Goal: Transaction & Acquisition: Purchase product/service

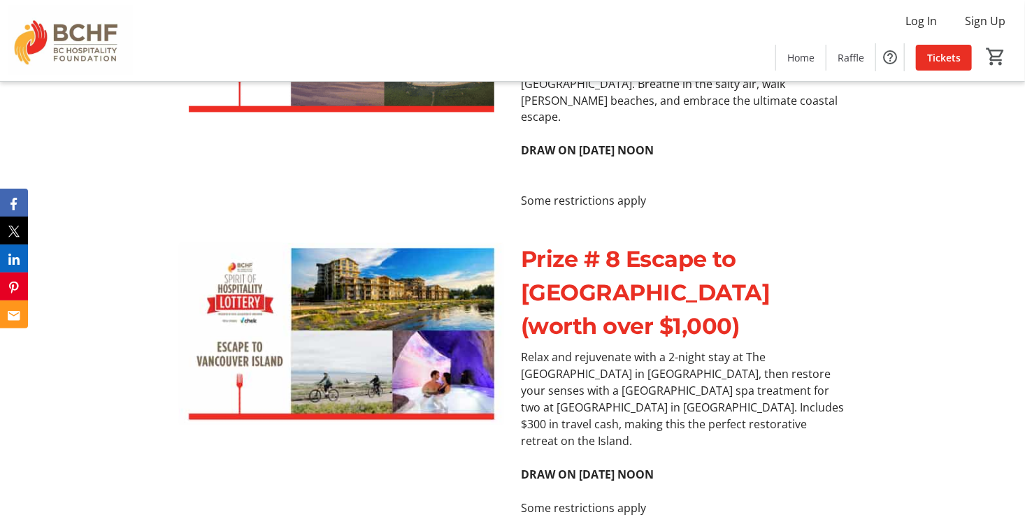
scroll to position [3635, 0]
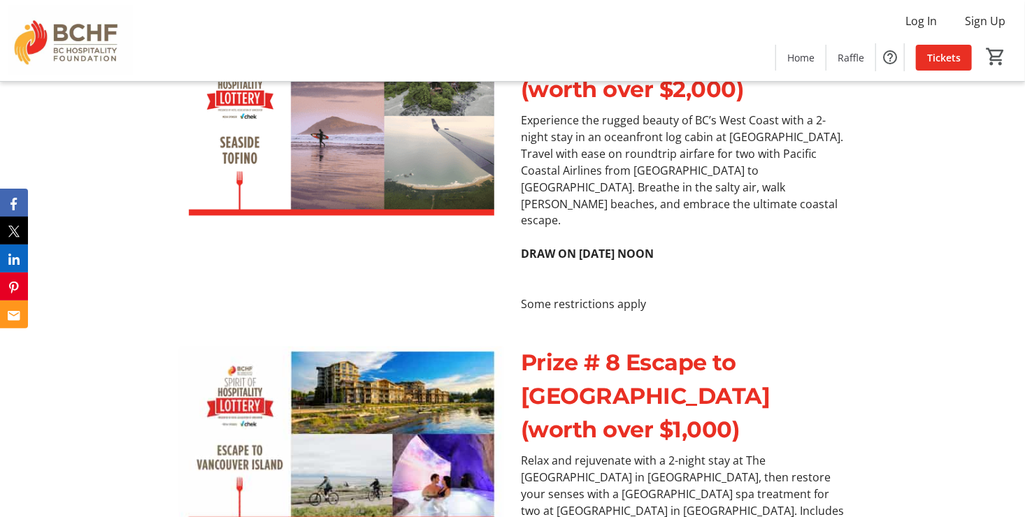
click at [410, 348] on img at bounding box center [341, 438] width 325 height 182
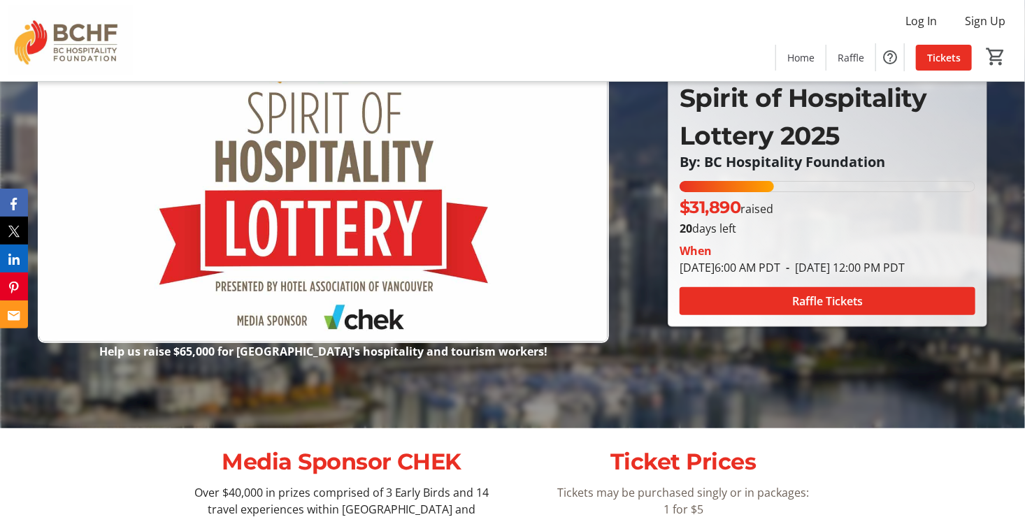
scroll to position [0, 0]
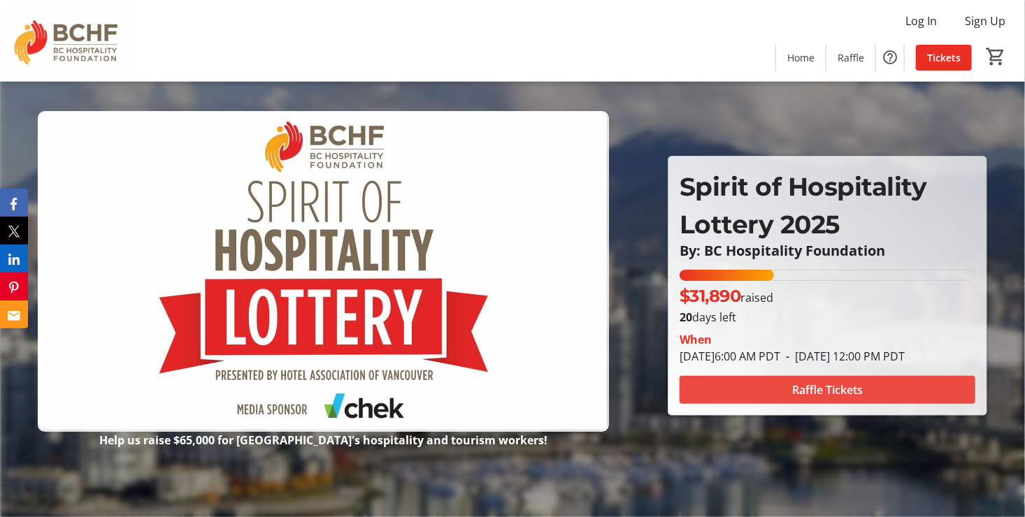
click at [855, 391] on span "Raffle Tickets" at bounding box center [827, 390] width 71 height 17
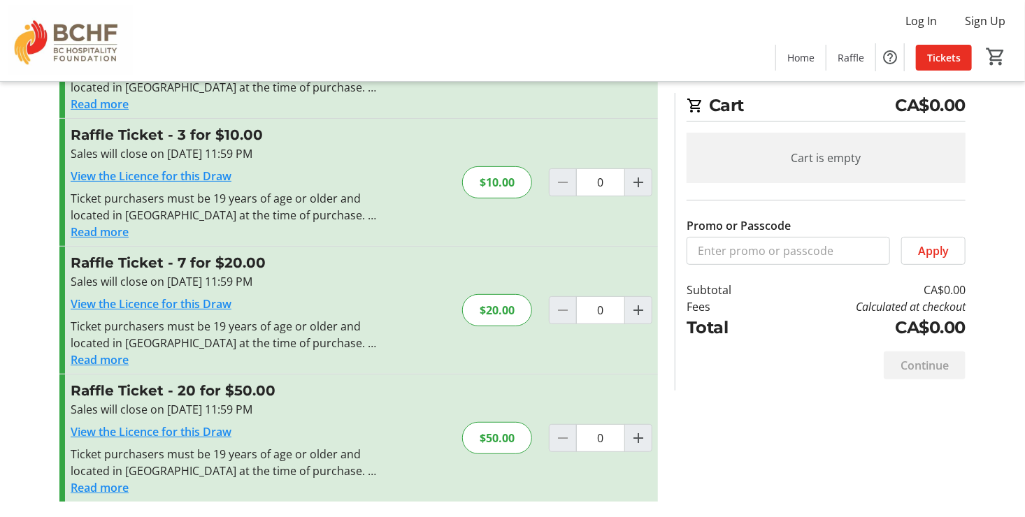
scroll to position [126, 0]
click at [101, 359] on button "Read more" at bounding box center [100, 359] width 58 height 17
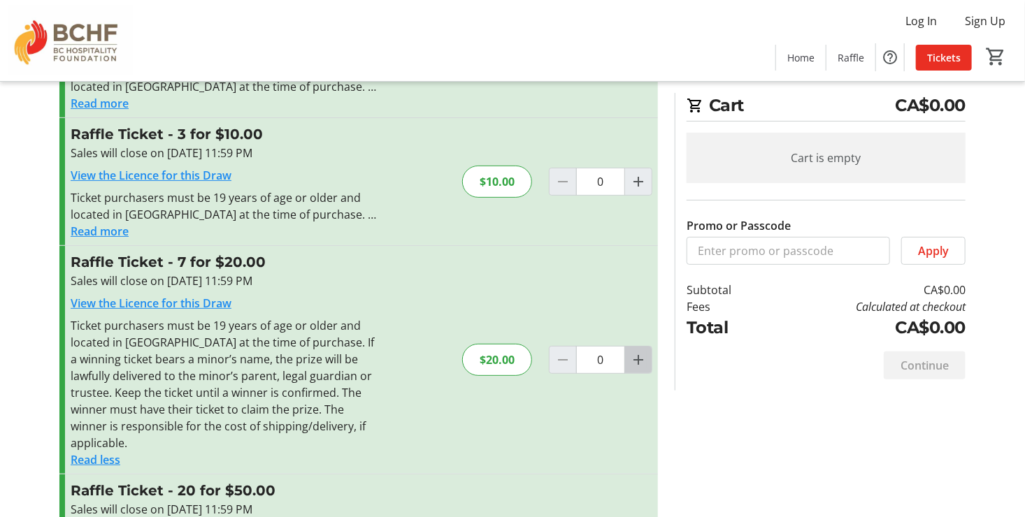
click at [635, 352] on mat-icon "Increment by one" at bounding box center [638, 360] width 17 height 17
type input "1"
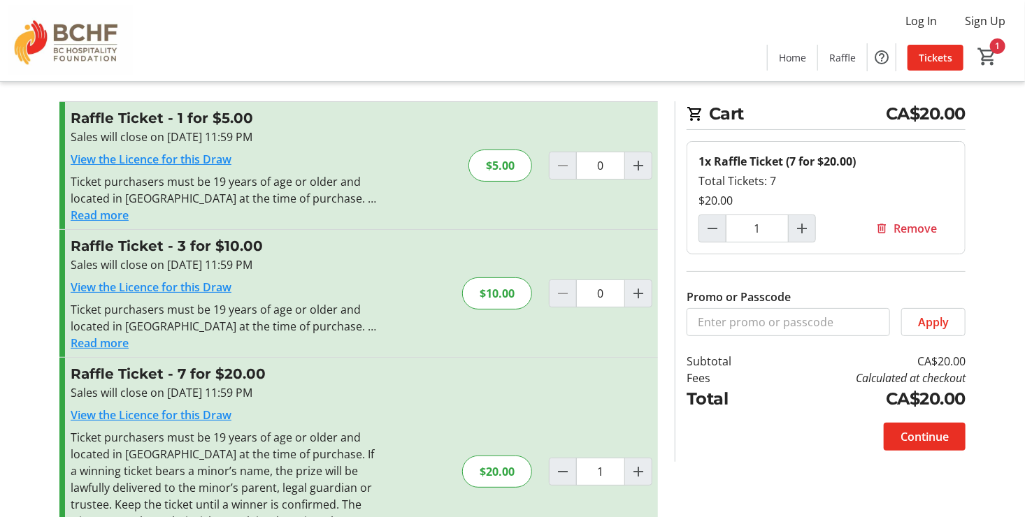
scroll to position [0, 0]
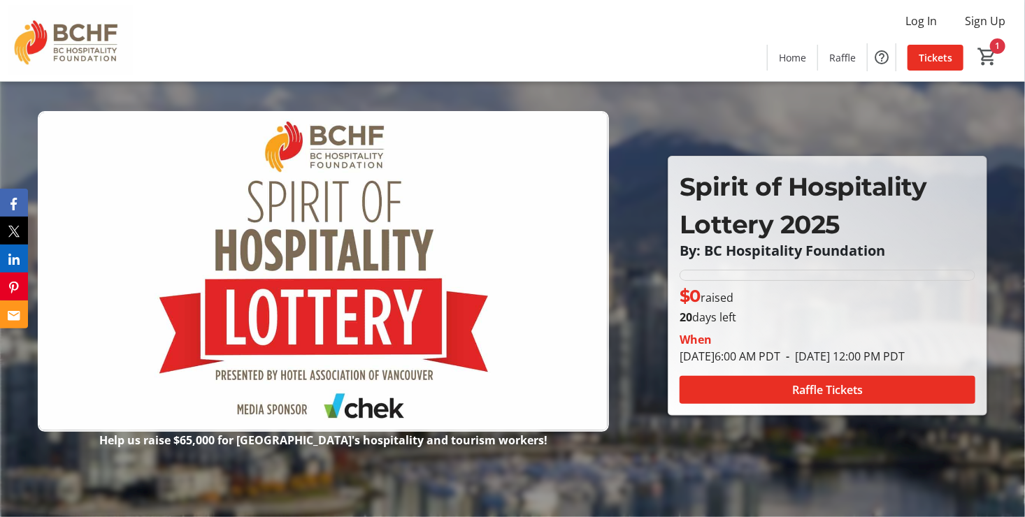
type input "1"
click at [325, 236] on img at bounding box center [323, 272] width 571 height 322
click at [354, 300] on img at bounding box center [323, 272] width 571 height 322
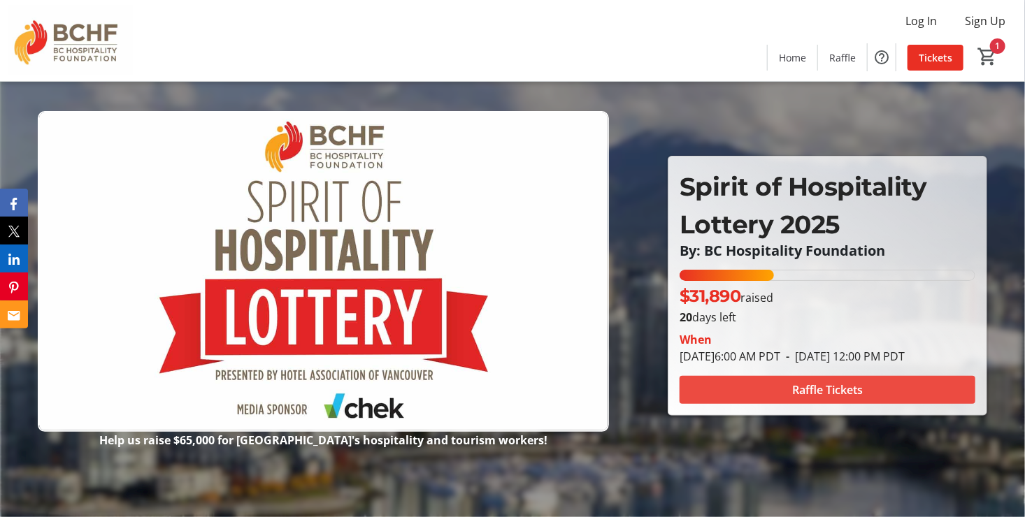
click at [816, 397] on span "Raffle Tickets" at bounding box center [827, 390] width 71 height 17
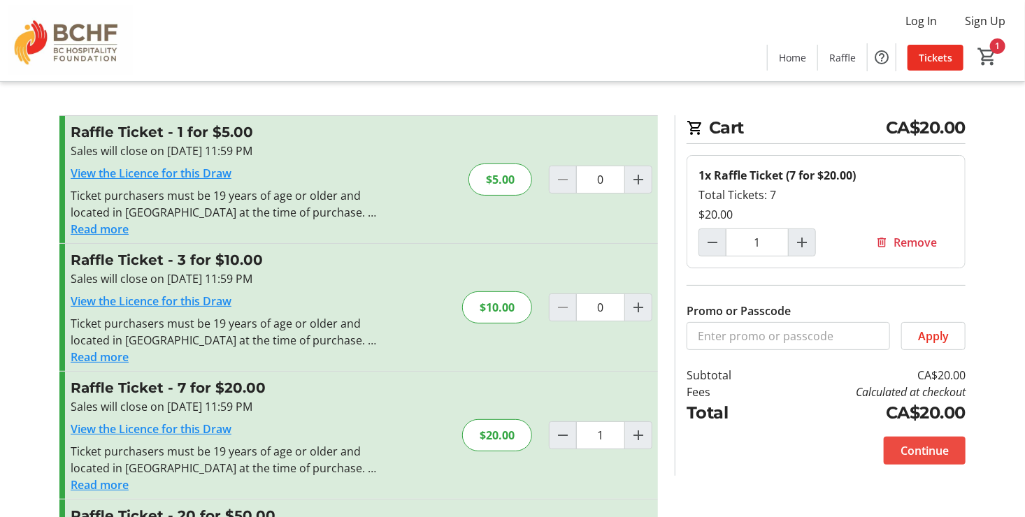
click at [922, 451] on span "Continue" at bounding box center [924, 450] width 48 height 17
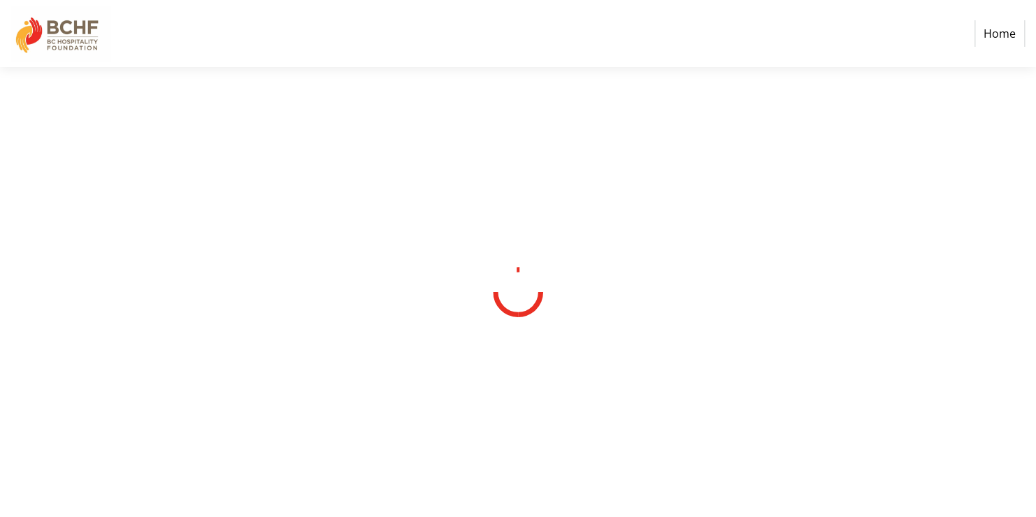
select select "CA"
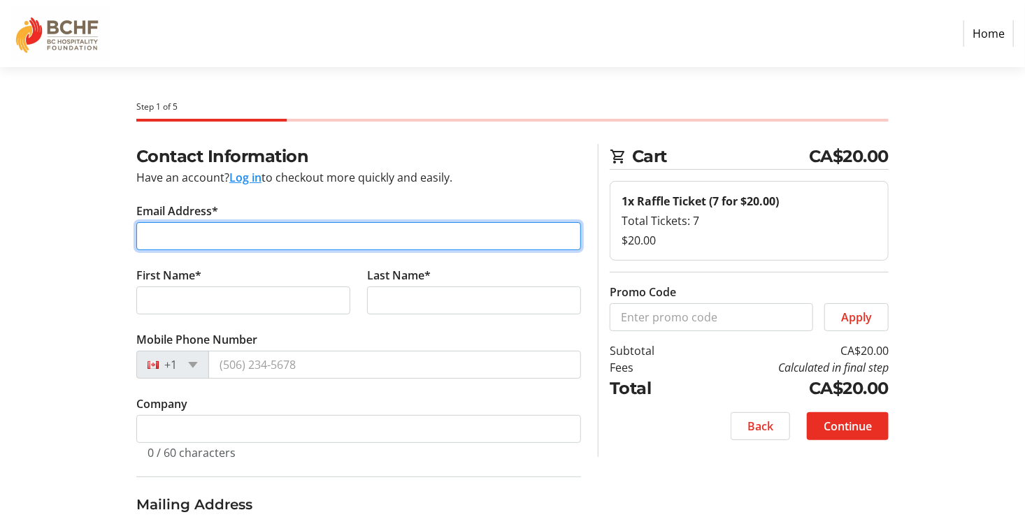
click at [189, 238] on input "Email Address*" at bounding box center [358, 236] width 445 height 28
type input "[PERSON_NAME][EMAIL_ADDRESS][DOMAIN_NAME]"
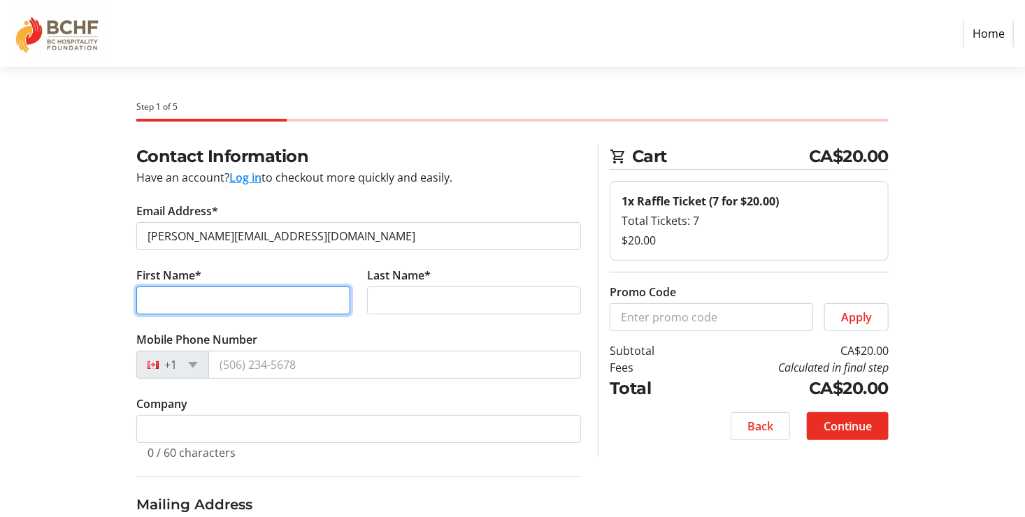
type input "[PERSON_NAME]"
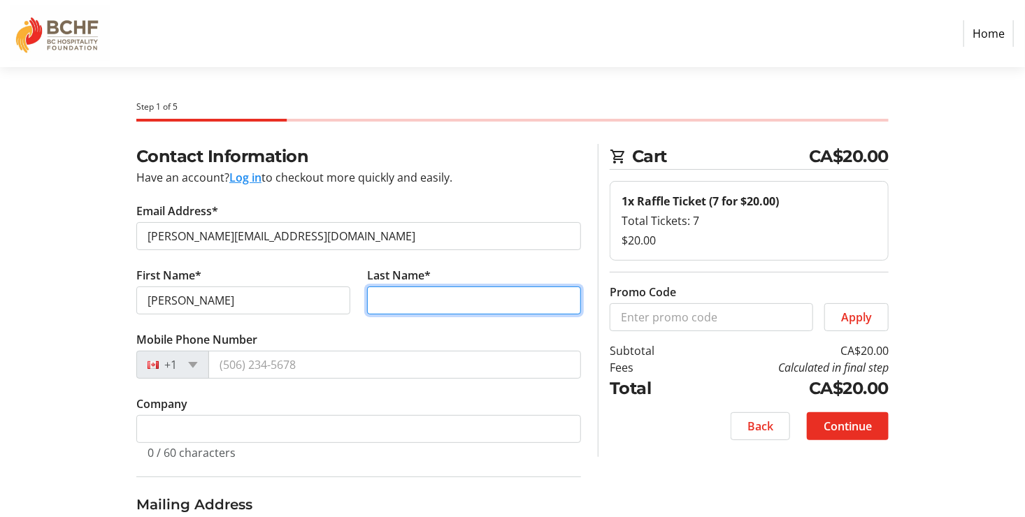
type input "[PERSON_NAME]"
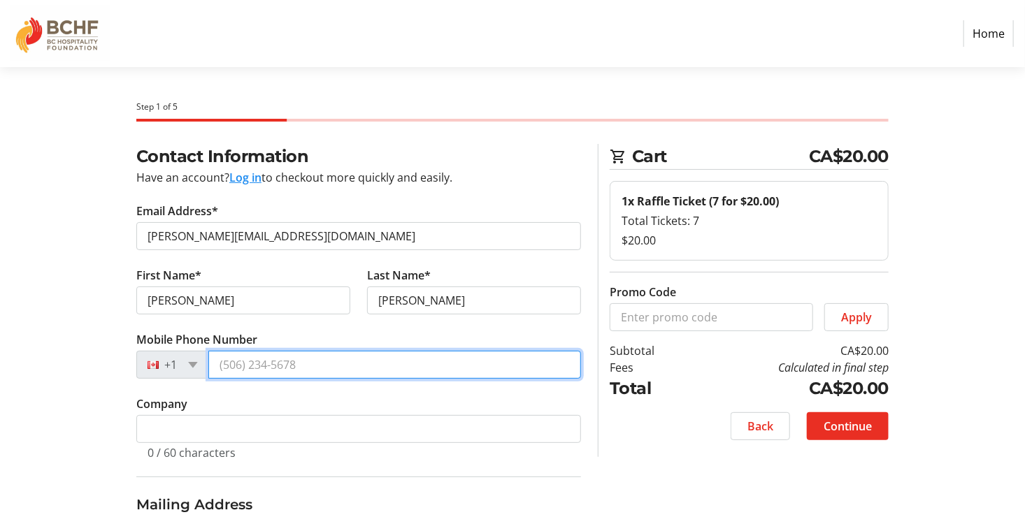
type input "[PHONE_NUMBER]"
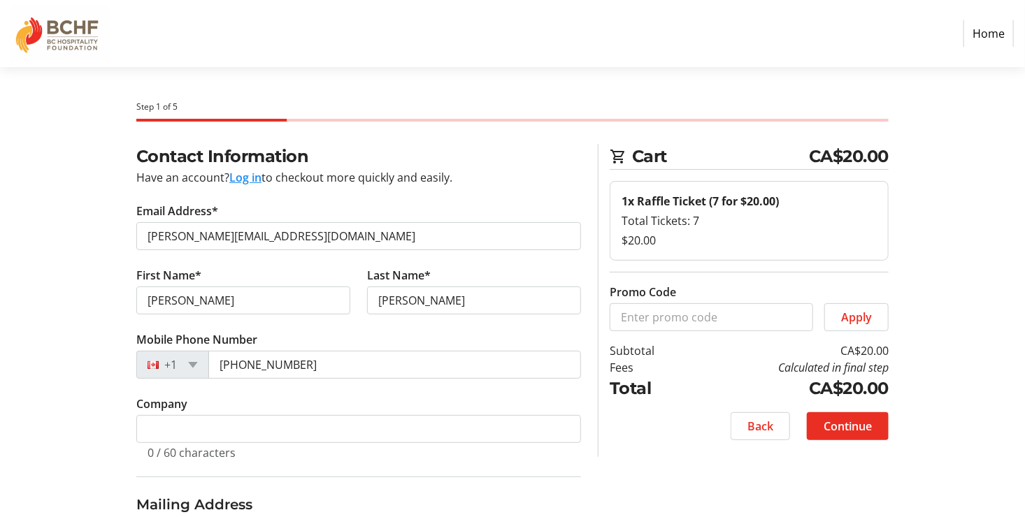
type input "[GEOGRAPHIC_DATA]"
select select "BC"
type input "V8B 0W3"
drag, startPoint x: 212, startPoint y: 303, endPoint x: 138, endPoint y: 303, distance: 73.4
click at [138, 303] on input "[PERSON_NAME]" at bounding box center [243, 301] width 214 height 28
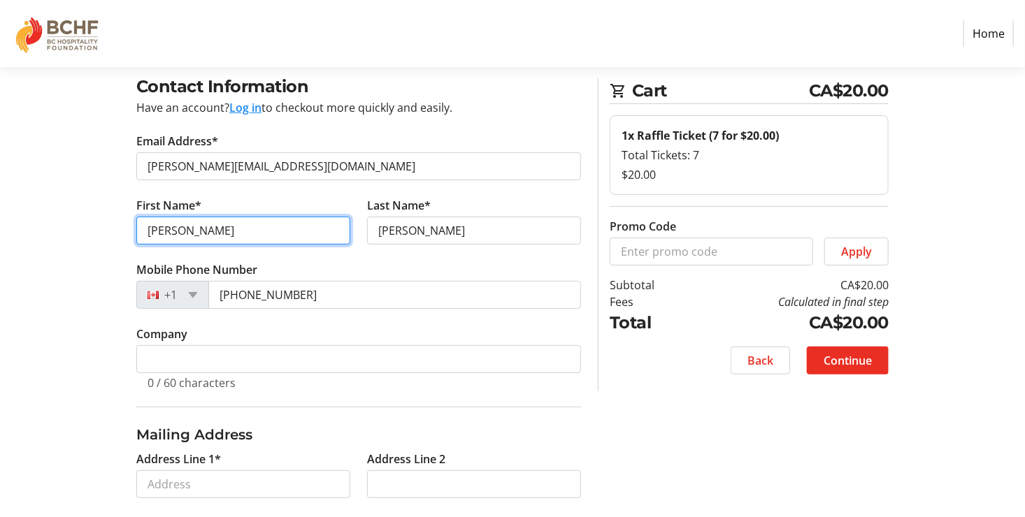
scroll to position [84, 0]
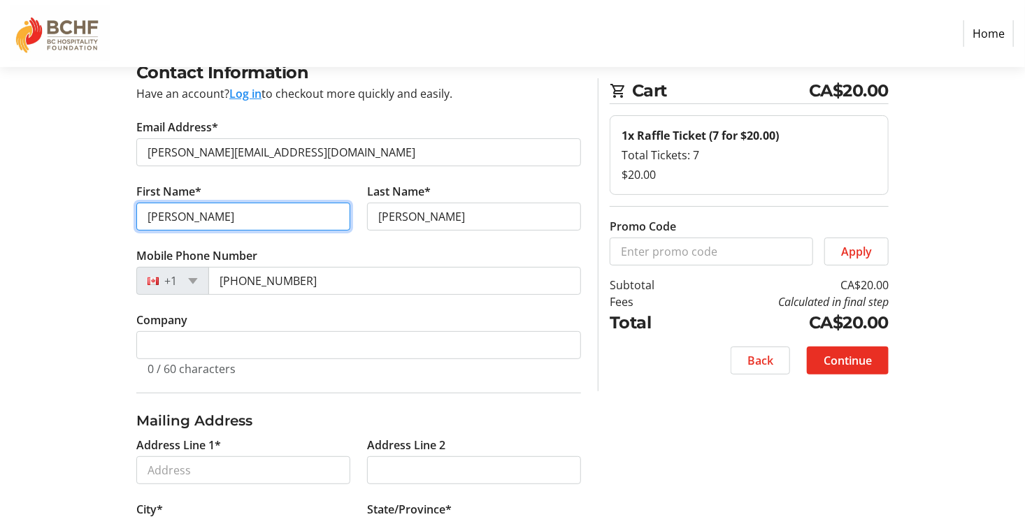
type input "[PERSON_NAME]"
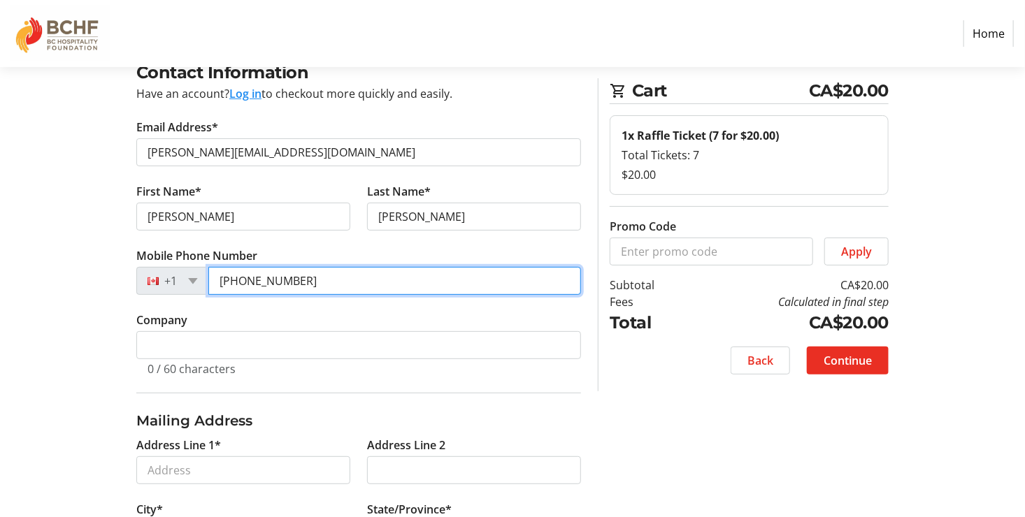
drag, startPoint x: 303, startPoint y: 280, endPoint x: 247, endPoint y: 280, distance: 55.2
click at [247, 280] on input "[PHONE_NUMBER]" at bounding box center [394, 281] width 373 height 28
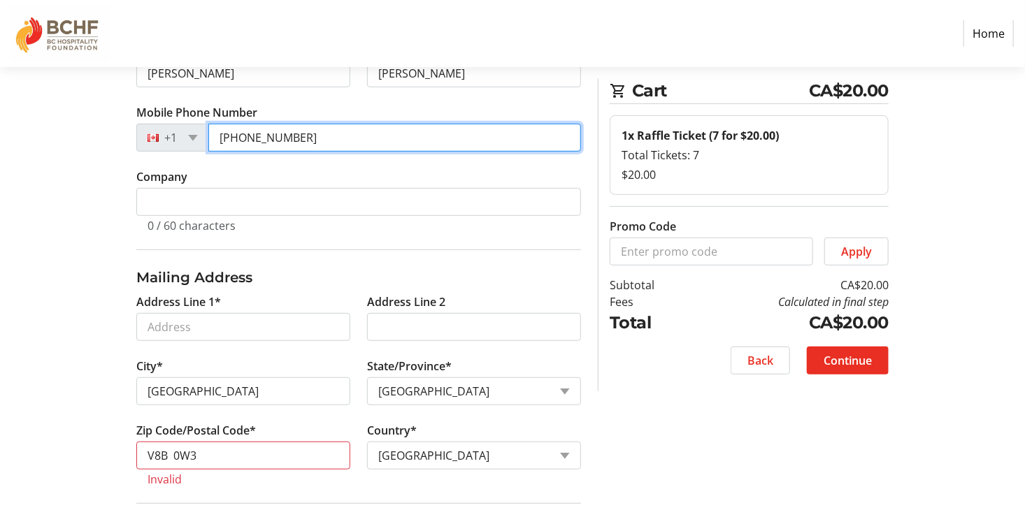
scroll to position [233, 0]
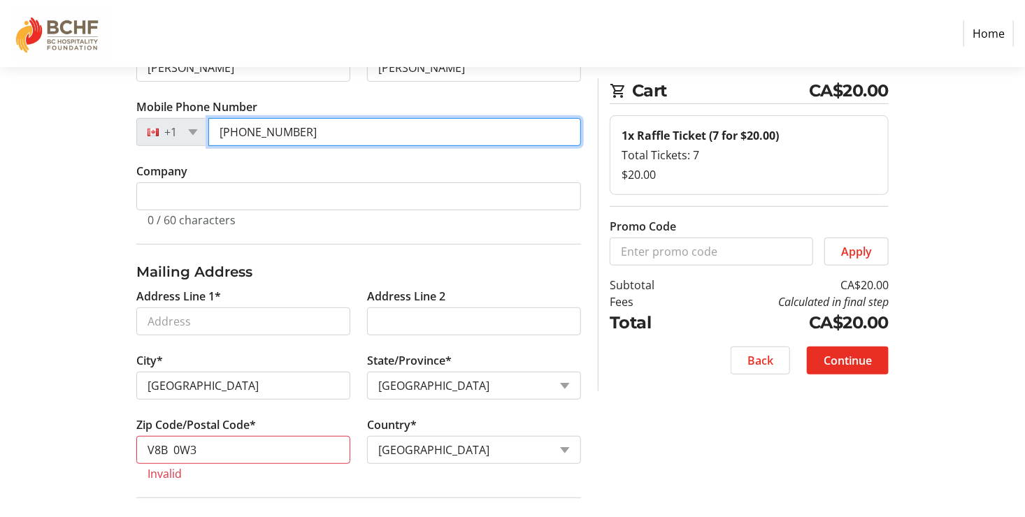
type input "[PHONE_NUMBER]"
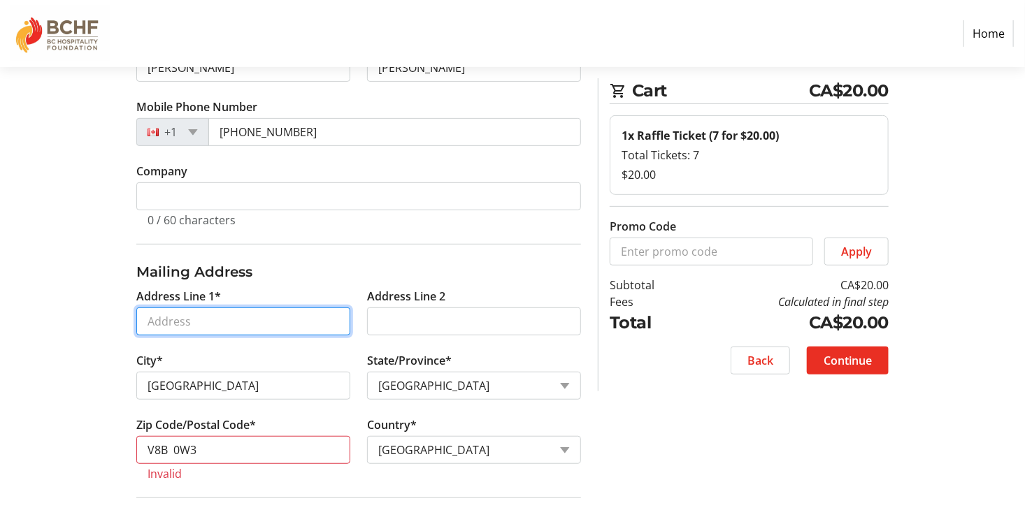
click at [224, 316] on input "Address Line 1*" at bounding box center [243, 322] width 214 height 28
type input "[STREET_ADDRESS]"
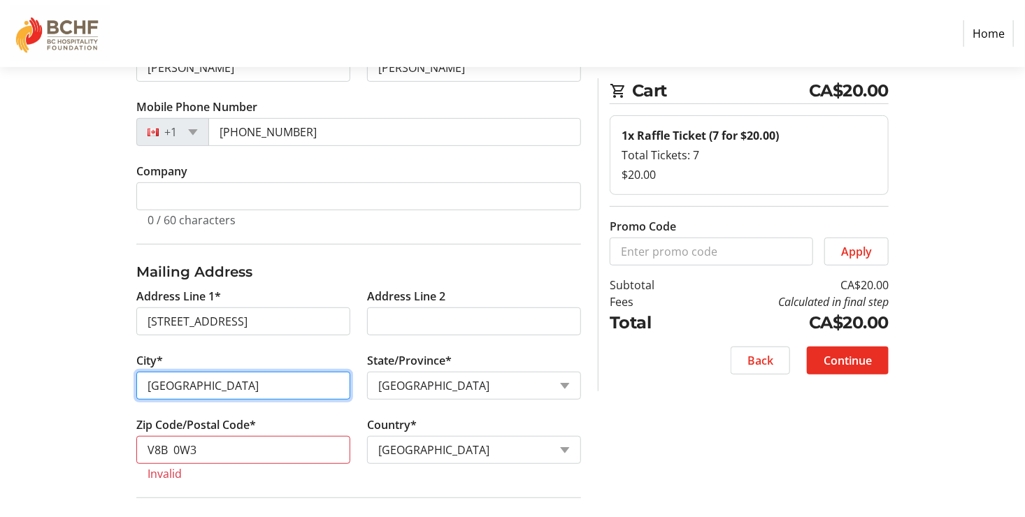
click at [221, 380] on input "[GEOGRAPHIC_DATA]" at bounding box center [243, 386] width 214 height 28
click at [215, 387] on input "[GEOGRAPHIC_DATA]" at bounding box center [243, 386] width 214 height 28
type input "V"
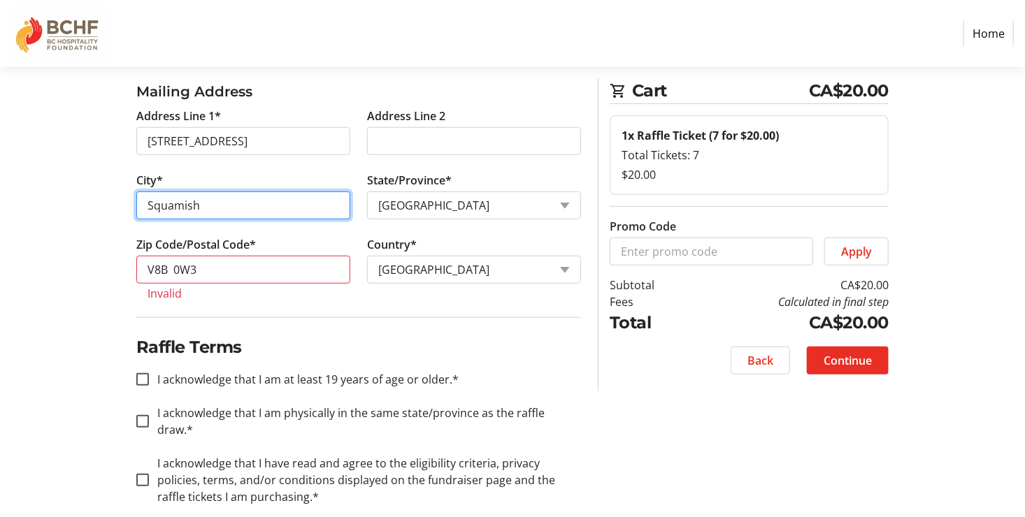
scroll to position [416, 0]
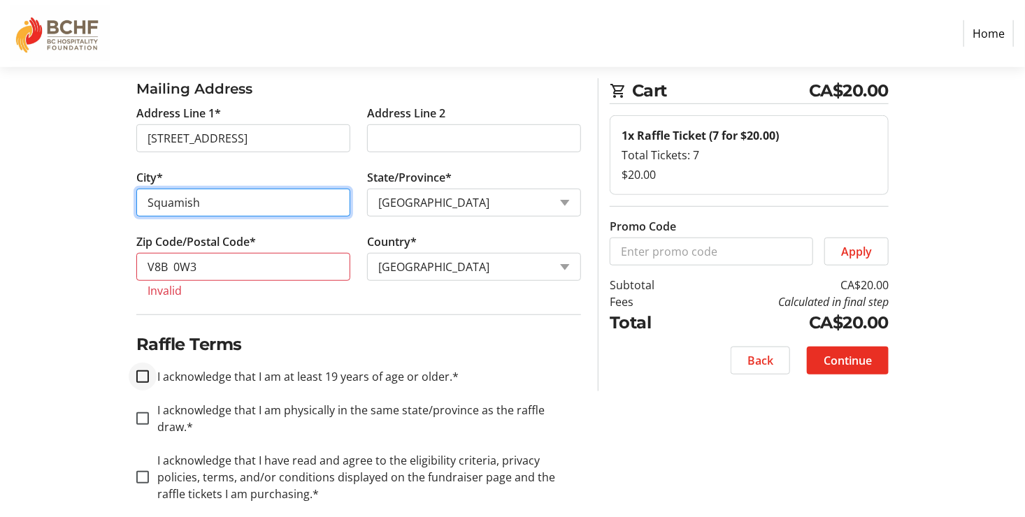
type input "Squamish"
click at [146, 377] on input "I acknowledge that I am at least 19 years of age or older.*" at bounding box center [142, 376] width 13 height 13
checkbox input "true"
click at [146, 412] on input "I acknowledge that I am physically in the same state/province as the raffle dra…" at bounding box center [142, 418] width 13 height 13
checkbox input "true"
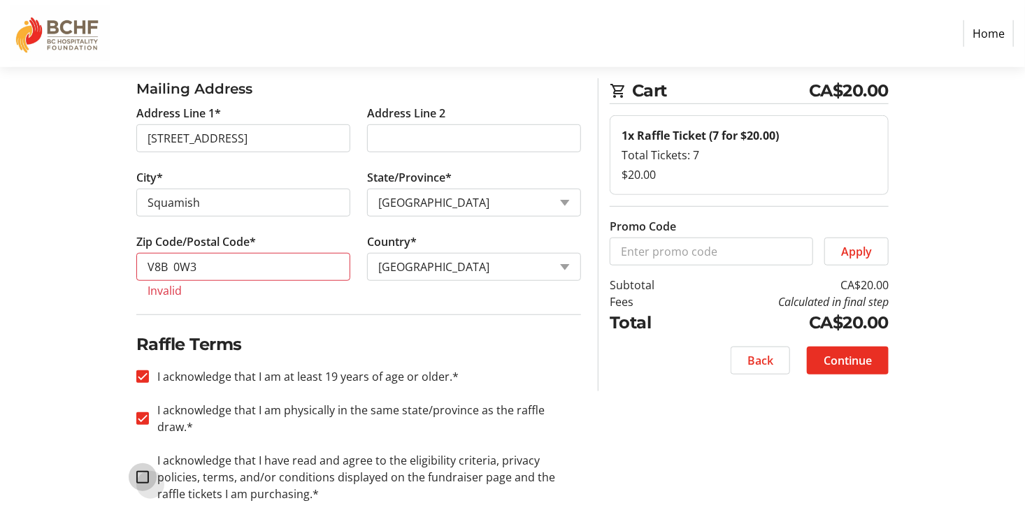
click at [140, 471] on input "I acknowledge that I have read and agree to the eligibility criteria, privacy p…" at bounding box center [142, 477] width 13 height 13
checkbox input "true"
click at [147, 259] on input "V8B 0W3" at bounding box center [243, 267] width 214 height 28
drag, startPoint x: 206, startPoint y: 264, endPoint x: 143, endPoint y: 258, distance: 63.2
click at [143, 258] on input "V8B 0W3" at bounding box center [243, 267] width 214 height 28
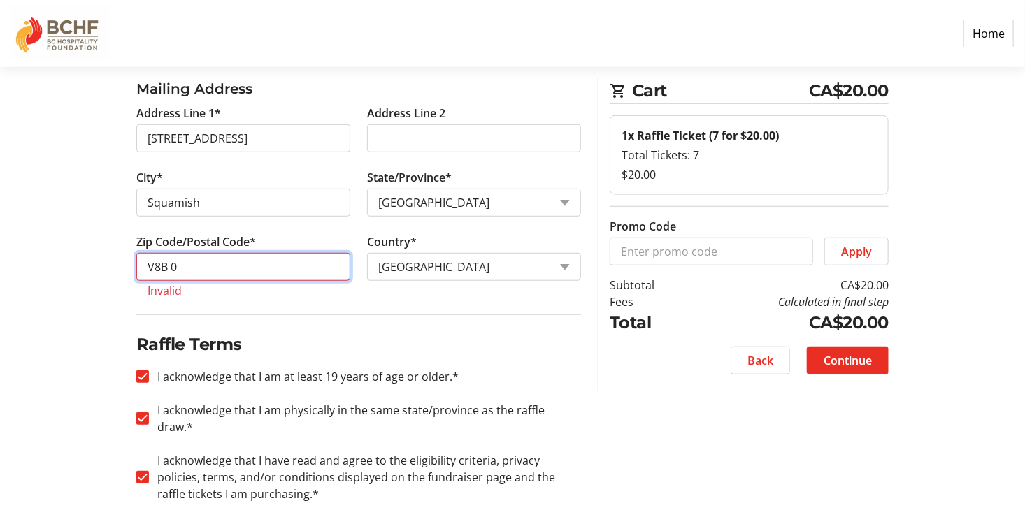
type input "V8B 0"
click at [834, 454] on div "Contact Information Have an account? Log in to checkout more quickly and easily…" at bounding box center [512, 132] width 923 height 808
drag, startPoint x: 180, startPoint y: 266, endPoint x: 131, endPoint y: 271, distance: 48.5
click at [131, 271] on tr-form-field "Zip Code/Postal Code* V8B 0 Invalid" at bounding box center [243, 273] width 231 height 81
type input "V8B0"
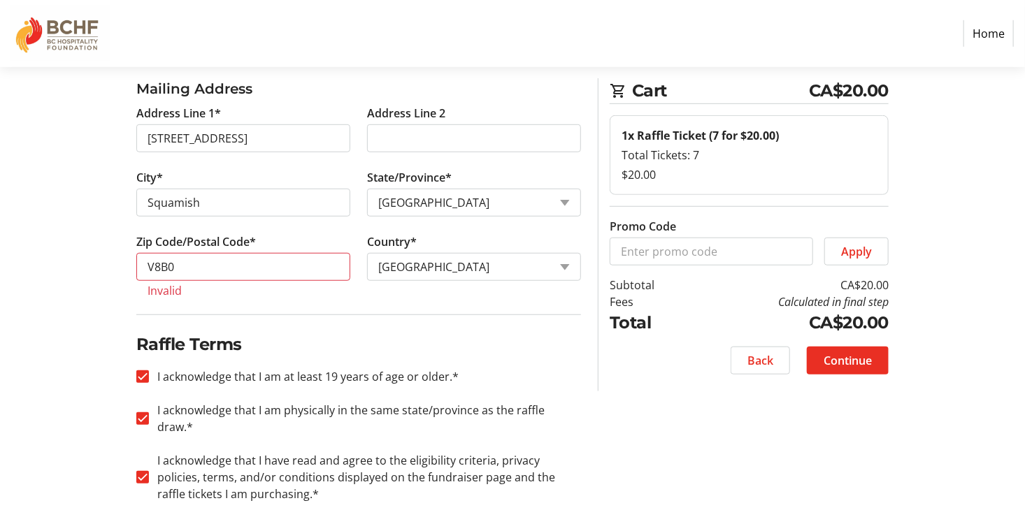
click at [727, 433] on div "Contact Information Have an account? Log in to checkout more quickly and easily…" at bounding box center [512, 132] width 923 height 808
click at [274, 258] on input "V8B0" at bounding box center [243, 267] width 214 height 28
click at [297, 131] on input "[STREET_ADDRESS]" at bounding box center [243, 138] width 214 height 28
click at [231, 260] on input "V8B0" at bounding box center [243, 267] width 214 height 28
click at [158, 291] on tr-error "Invalid" at bounding box center [243, 291] width 192 height 14
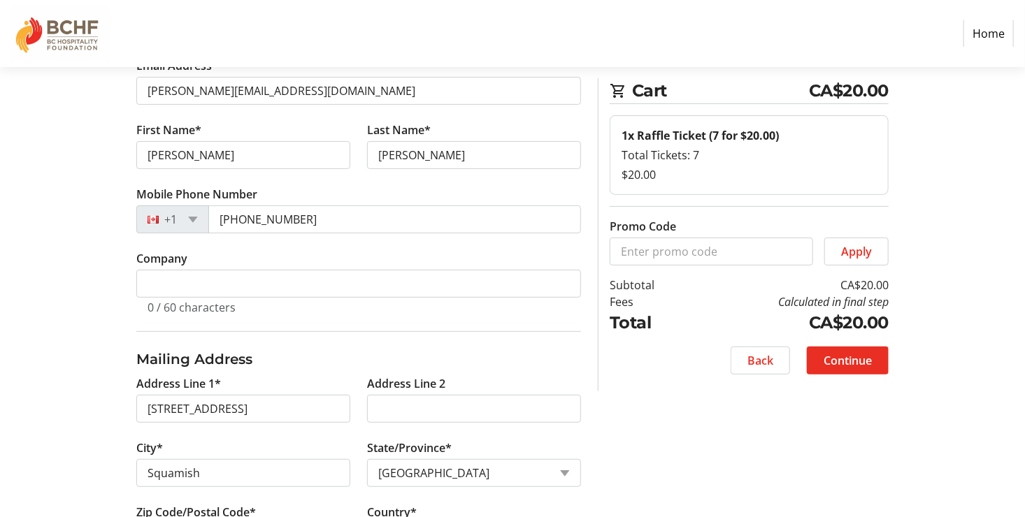
scroll to position [117, 0]
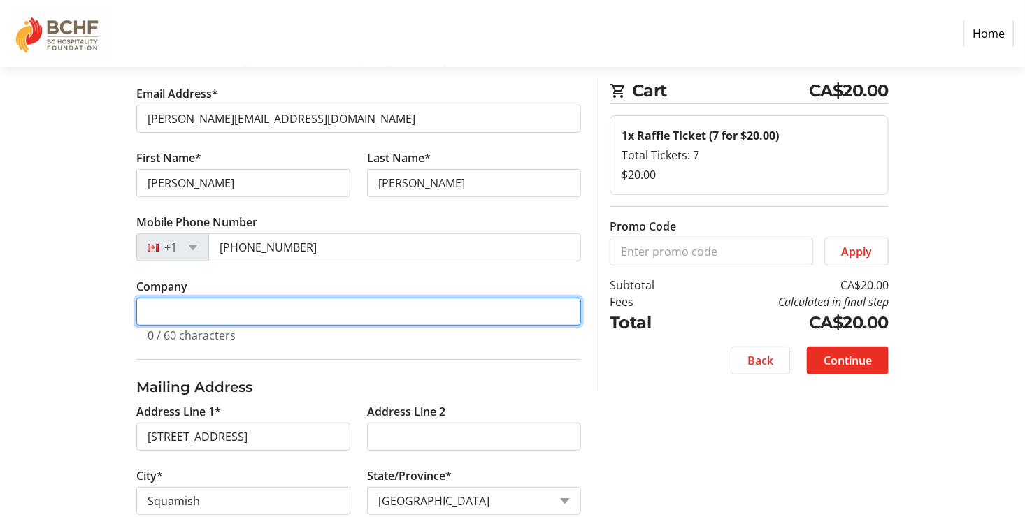
click at [222, 322] on input "Company" at bounding box center [358, 312] width 445 height 28
type input "Retired"
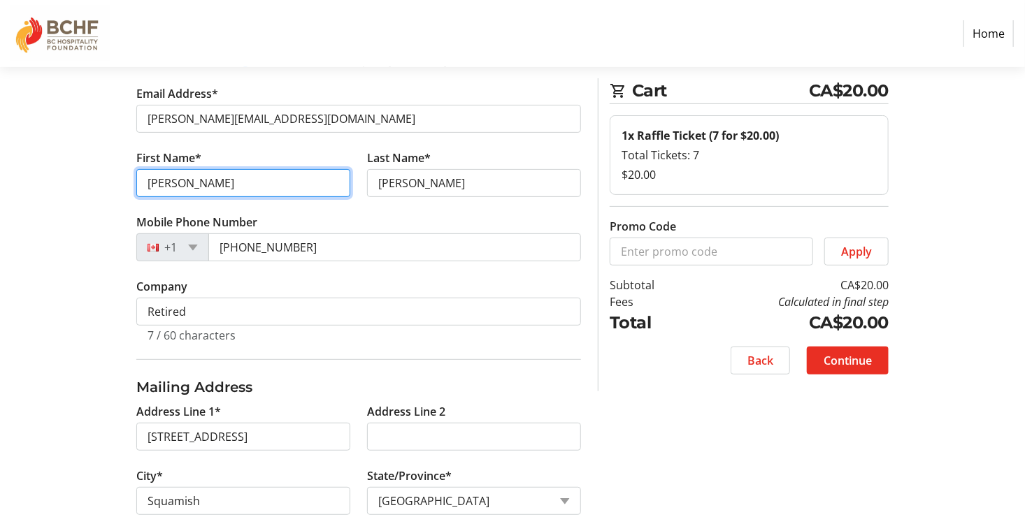
click at [203, 178] on input "[PERSON_NAME]" at bounding box center [243, 183] width 214 height 28
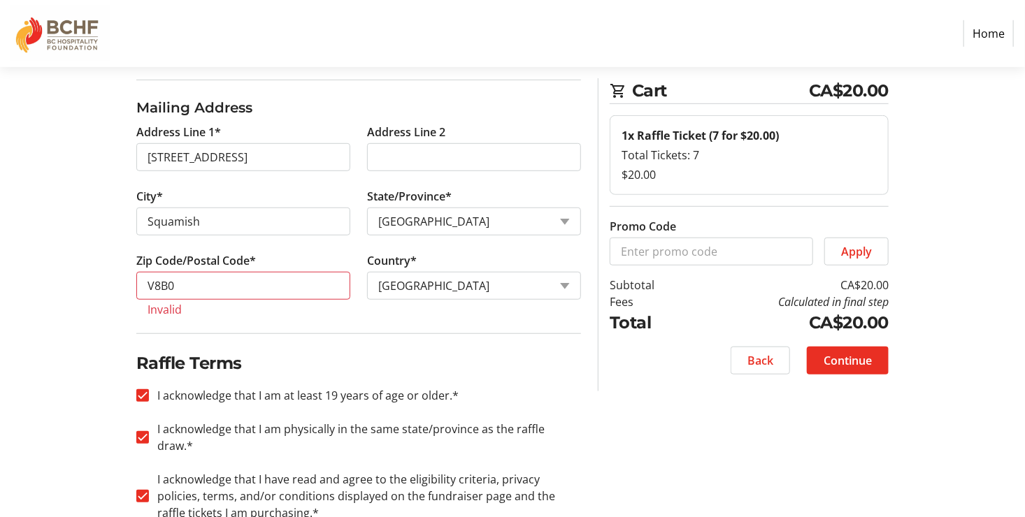
scroll to position [406, 0]
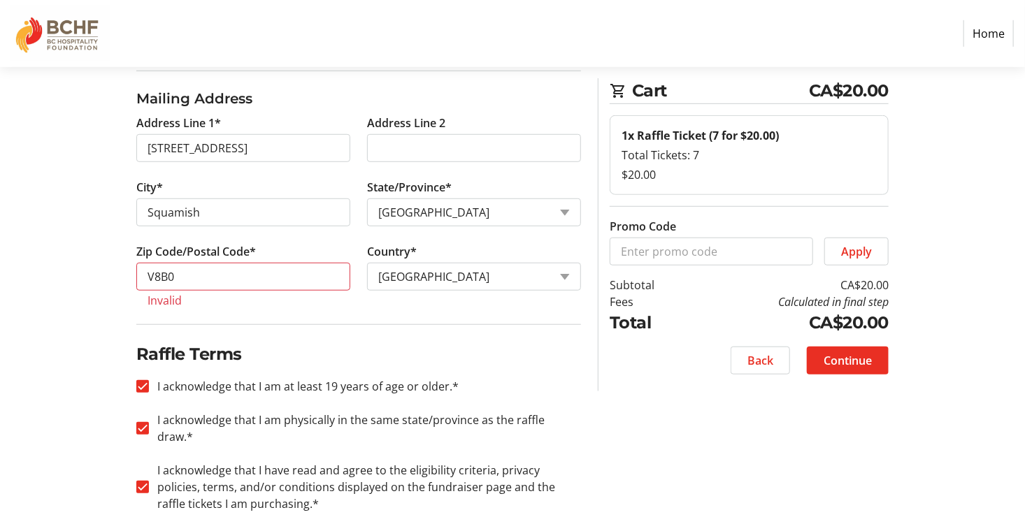
type input "[PERSON_NAME] [PERSON_NAME]"
drag, startPoint x: 180, startPoint y: 276, endPoint x: 141, endPoint y: 277, distance: 38.5
click at [141, 277] on input "V8B0" at bounding box center [243, 277] width 214 height 28
type input "v"
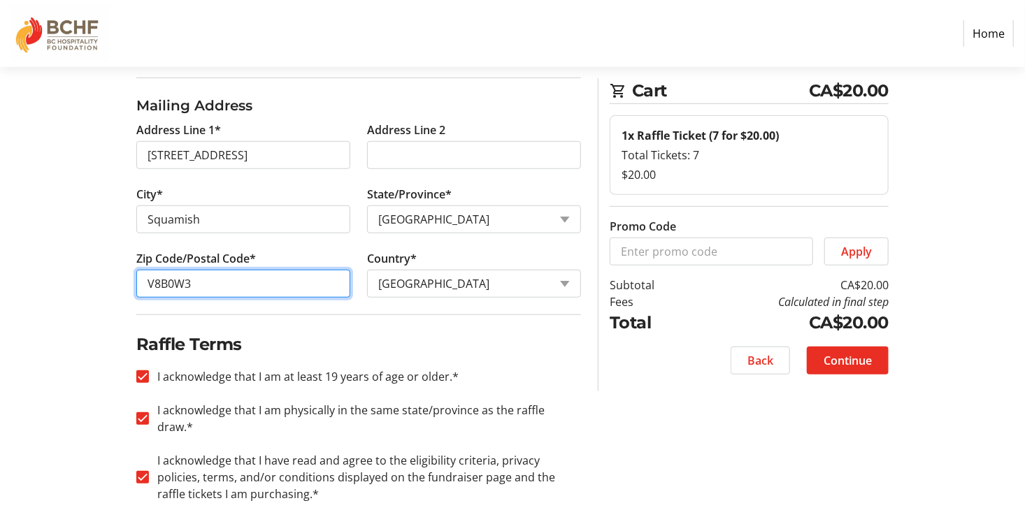
click at [167, 284] on input "V8B0W3" at bounding box center [243, 284] width 214 height 28
type input "V8B 0W3"
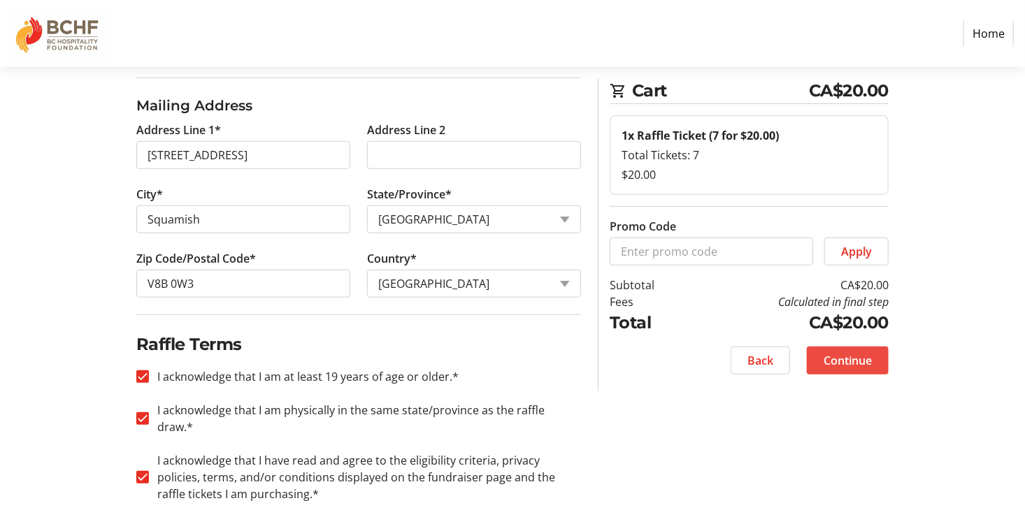
click at [854, 358] on span "Continue" at bounding box center [847, 360] width 48 height 17
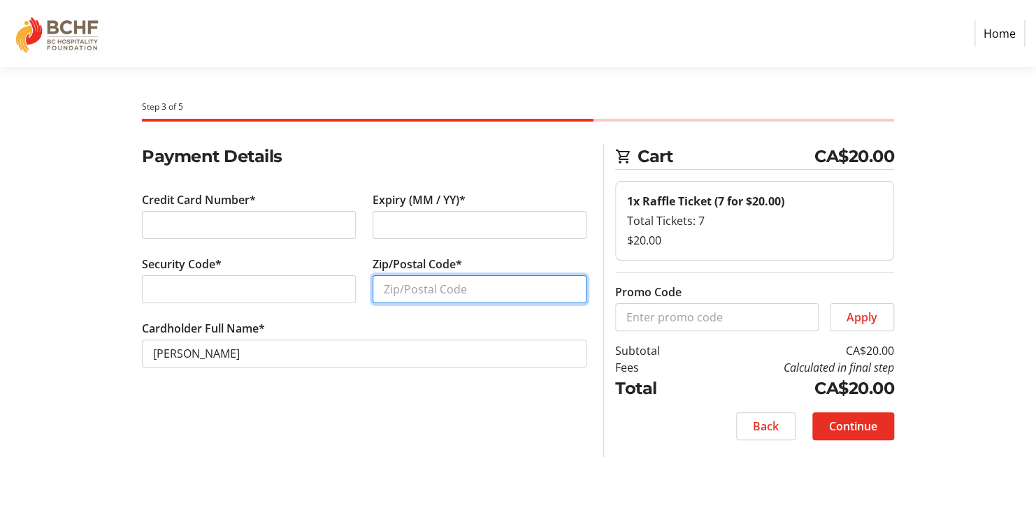
click at [442, 291] on input "Zip/Postal Code*" at bounding box center [480, 289] width 214 height 28
type input "V8B 0W3"
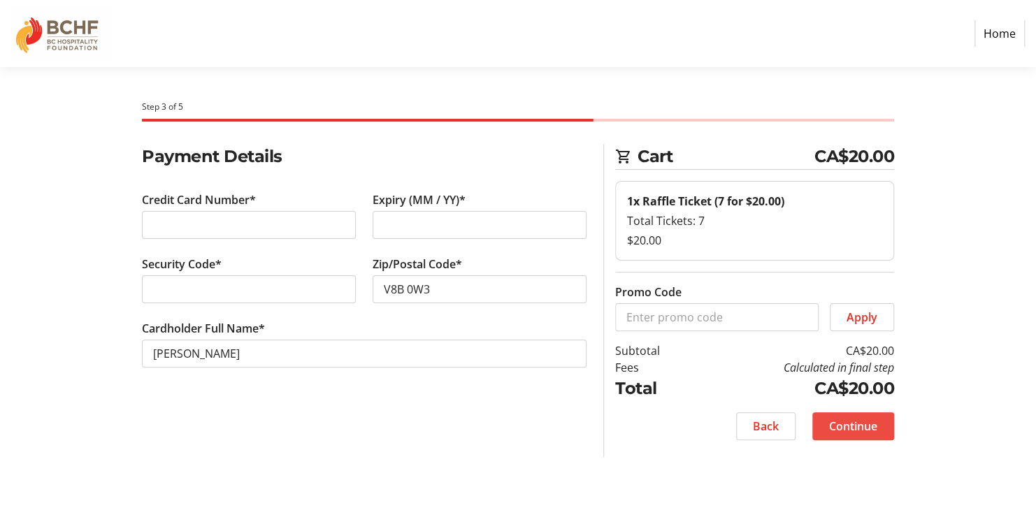
click at [842, 424] on span "Continue" at bounding box center [853, 426] width 48 height 17
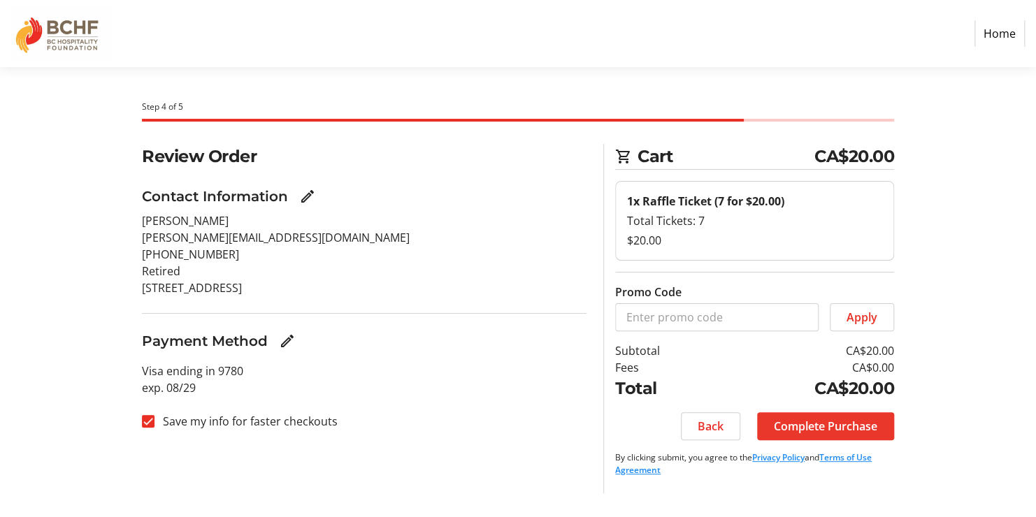
click at [855, 428] on span "Complete Purchase" at bounding box center [825, 426] width 103 height 17
